Goal: Transaction & Acquisition: Book appointment/travel/reservation

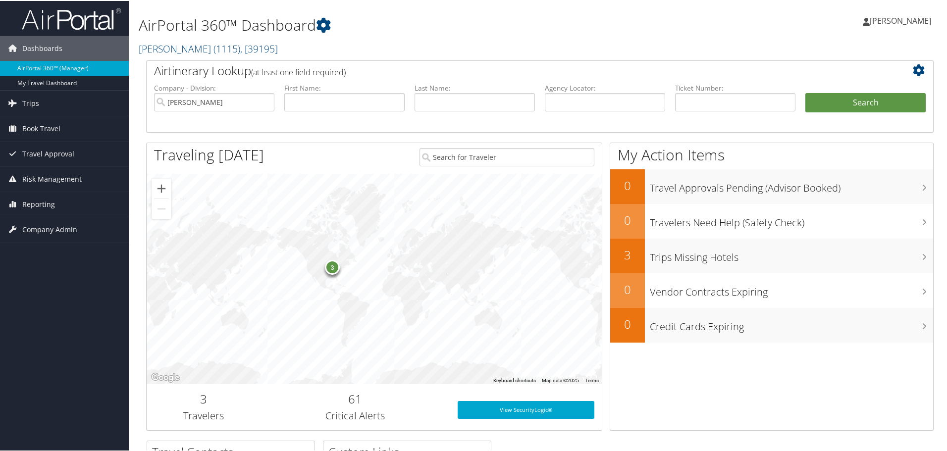
click at [55, 127] on span "Book Travel" at bounding box center [41, 127] width 38 height 25
click at [36, 174] on link "Book/Manage Online Trips" at bounding box center [64, 177] width 129 height 15
